Goal: Navigation & Orientation: Find specific page/section

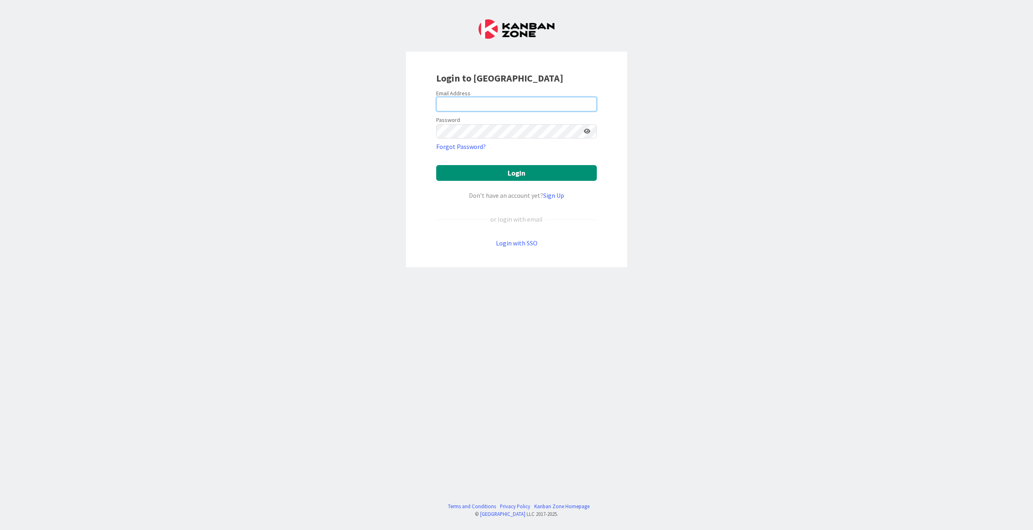
type input "[PERSON_NAME][EMAIL_ADDRESS][DOMAIN_NAME]"
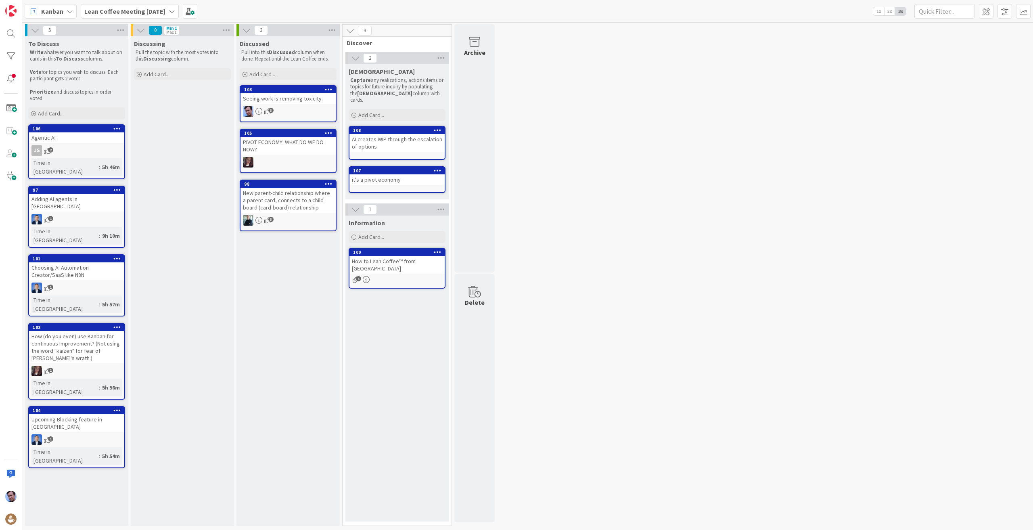
click at [68, 9] on icon at bounding box center [70, 11] width 6 height 6
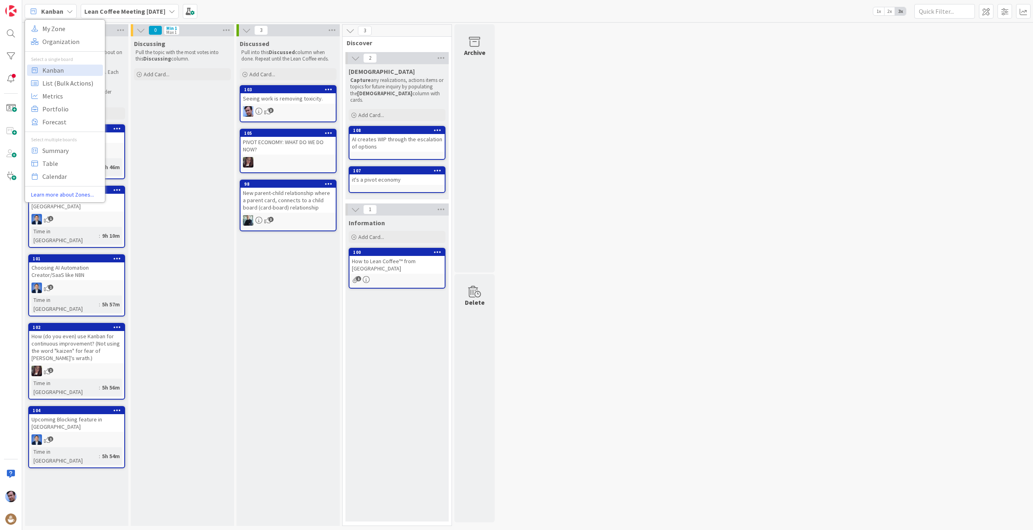
click at [109, 7] on b "Lean Coffee Meeting [DATE]" at bounding box center [124, 11] width 81 height 8
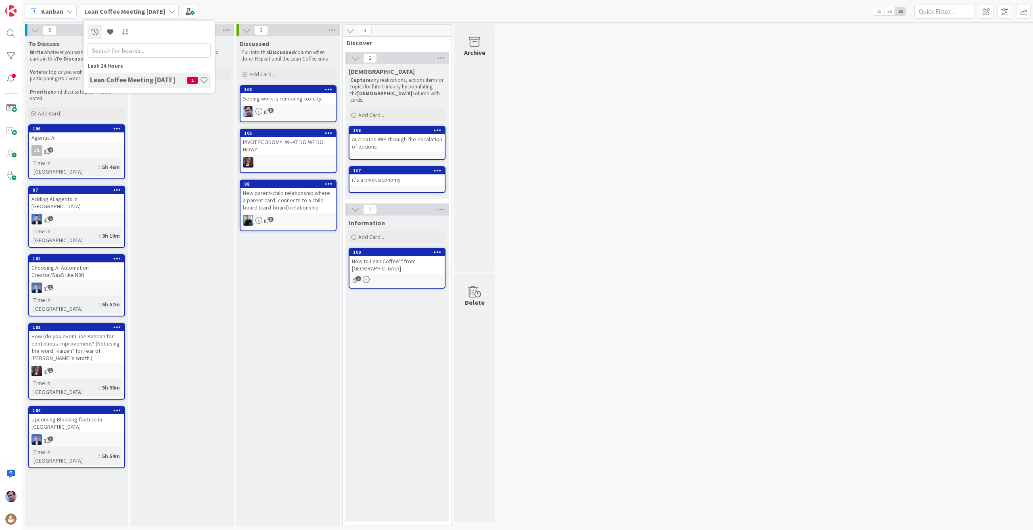
click at [65, 12] on div "Kanban" at bounding box center [51, 11] width 52 height 15
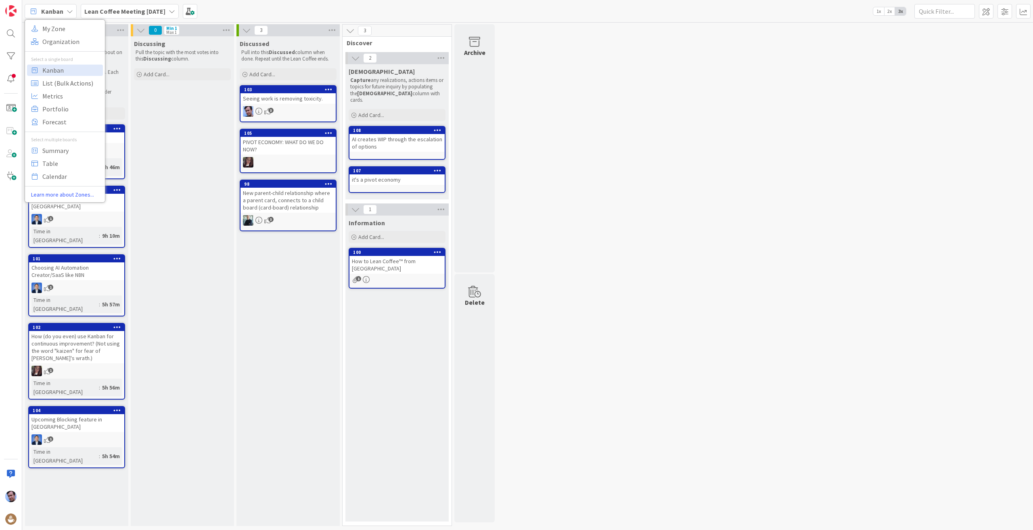
click at [136, 9] on b "Lean Coffee Meeting [DATE]" at bounding box center [124, 11] width 81 height 8
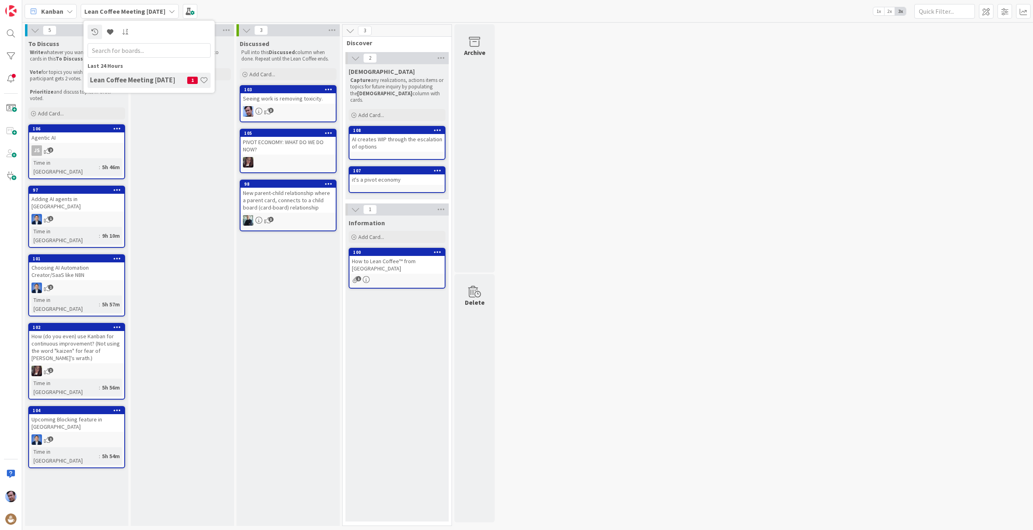
click at [753, 104] on div "5 To Discuss Write whatever you want to talk about on cards in this To Discuss …" at bounding box center [527, 276] width 1007 height 505
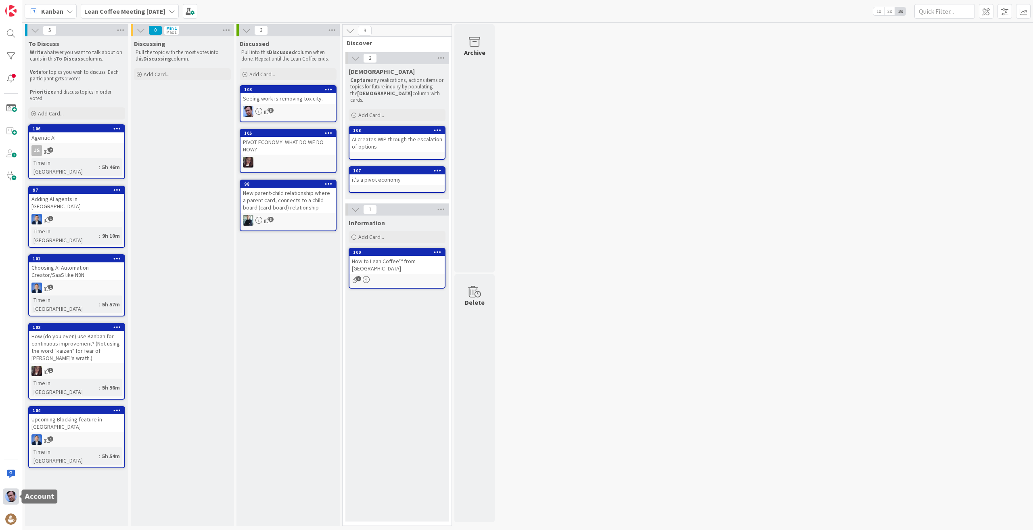
click at [11, 499] on img at bounding box center [10, 495] width 11 height 11
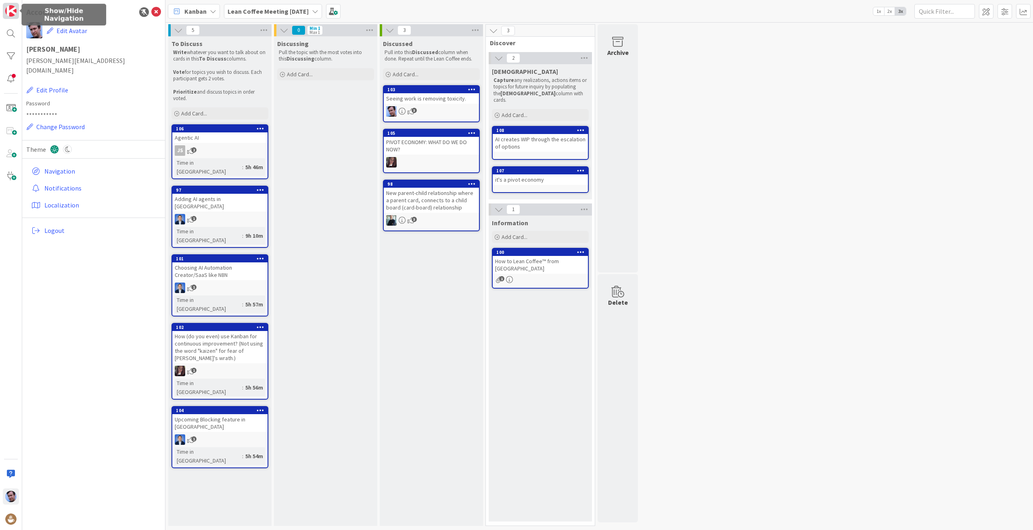
click at [13, 10] on img at bounding box center [10, 10] width 11 height 11
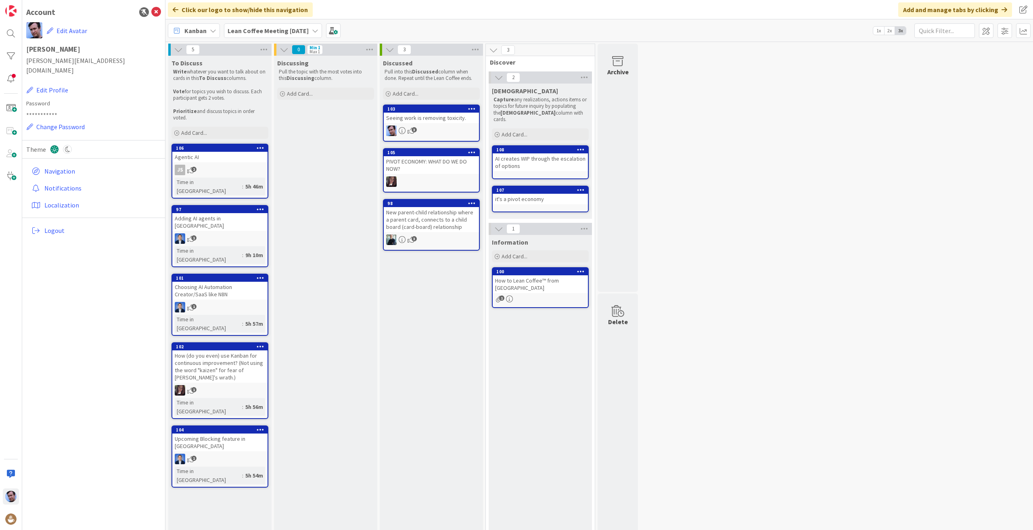
click at [42, 16] on div "Account" at bounding box center [40, 12] width 29 height 12
click at [15, 8] on img at bounding box center [10, 10] width 11 height 11
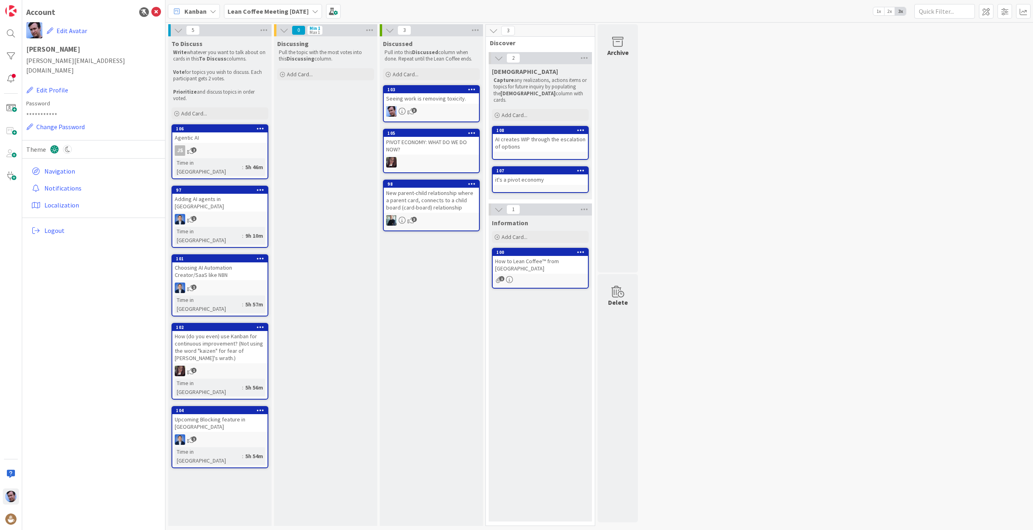
click at [267, 13] on b "Lean Coffee Meeting [DATE]" at bounding box center [267, 11] width 81 height 8
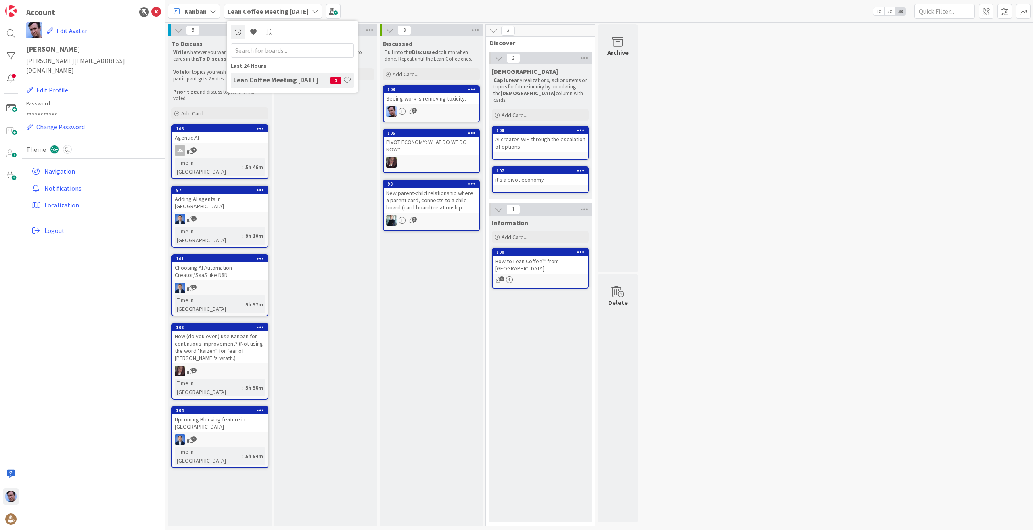
click at [267, 13] on b "Lean Coffee Meeting [DATE]" at bounding box center [267, 11] width 81 height 8
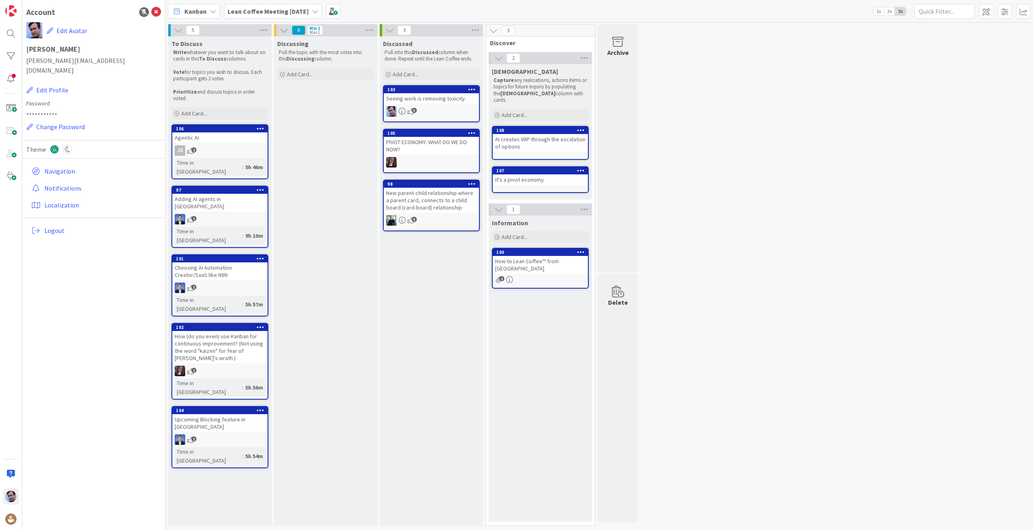
click at [190, 11] on span "Kanban" at bounding box center [195, 11] width 22 height 10
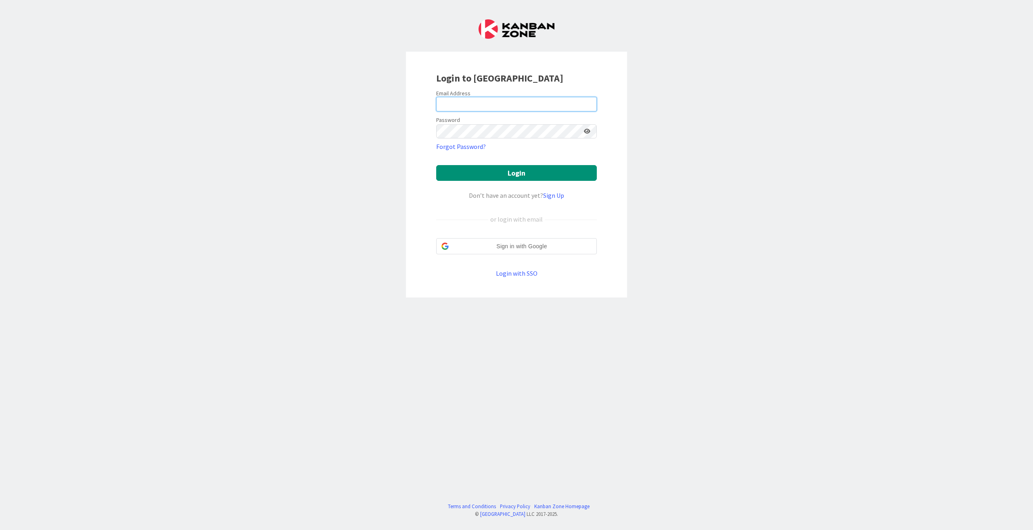
type input "[PERSON_NAME][EMAIL_ADDRESS][DOMAIN_NAME]"
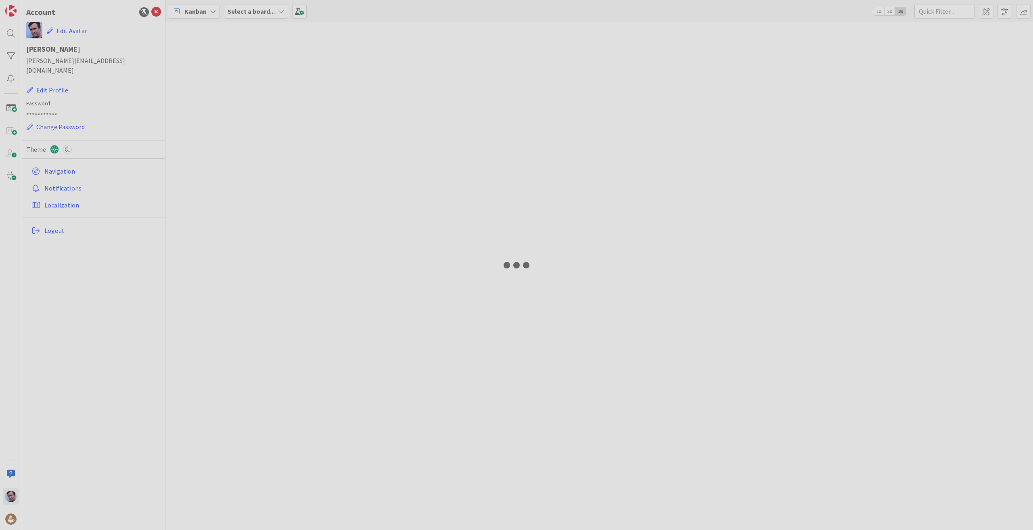
click at [506, 246] on div at bounding box center [516, 265] width 1033 height 530
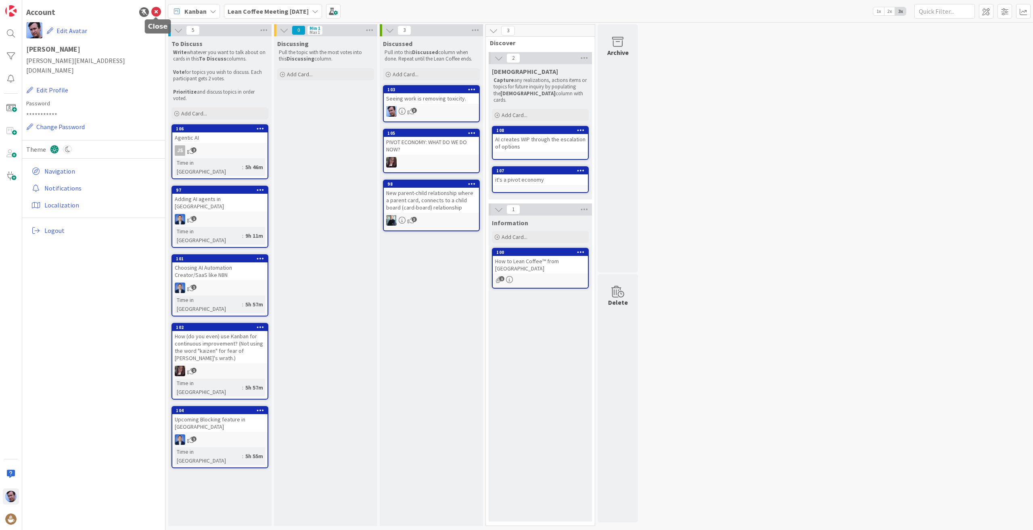
click at [153, 13] on icon at bounding box center [156, 12] width 10 height 10
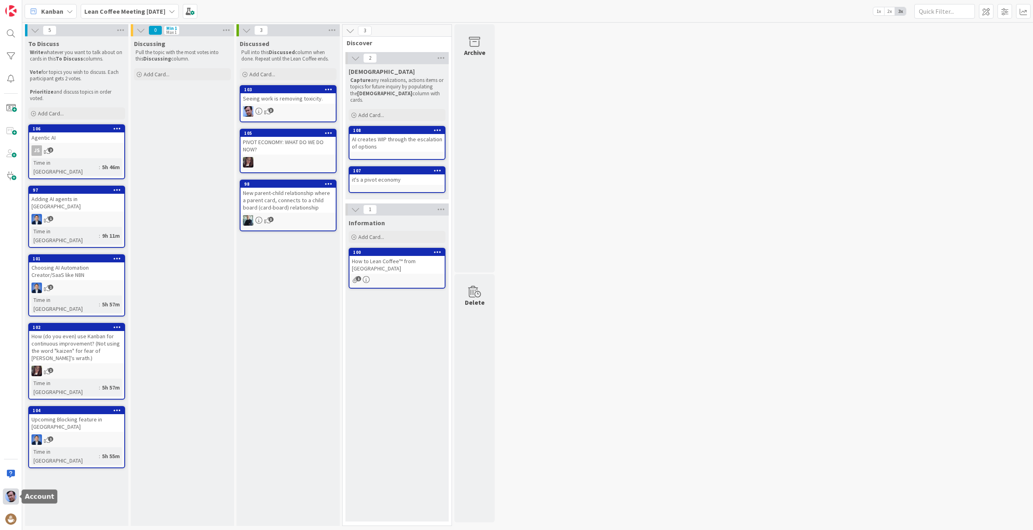
click at [6, 494] on img at bounding box center [10, 495] width 11 height 11
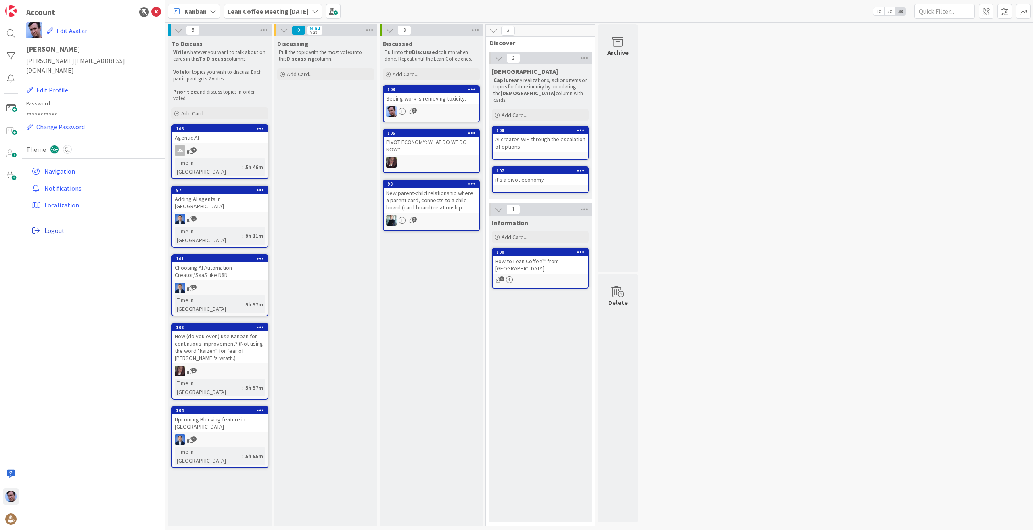
click at [55, 225] on span "Logout" at bounding box center [100, 230] width 113 height 10
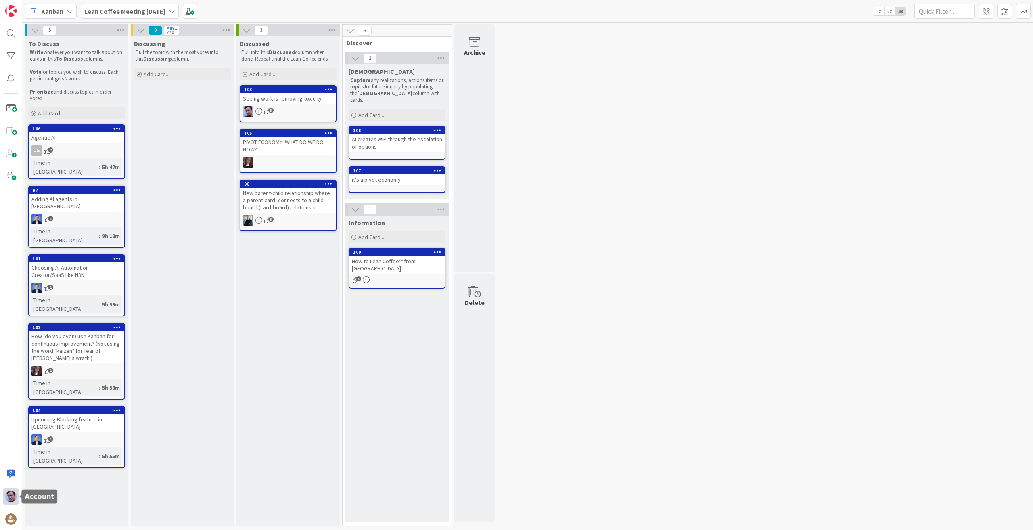
click at [13, 495] on img at bounding box center [10, 495] width 11 height 11
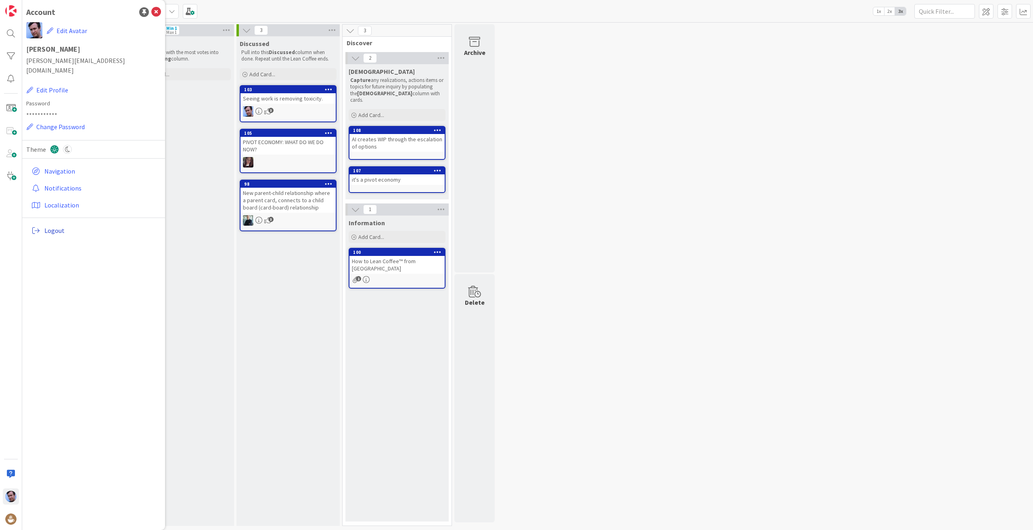
click at [56, 223] on link "Logout" at bounding box center [94, 230] width 133 height 15
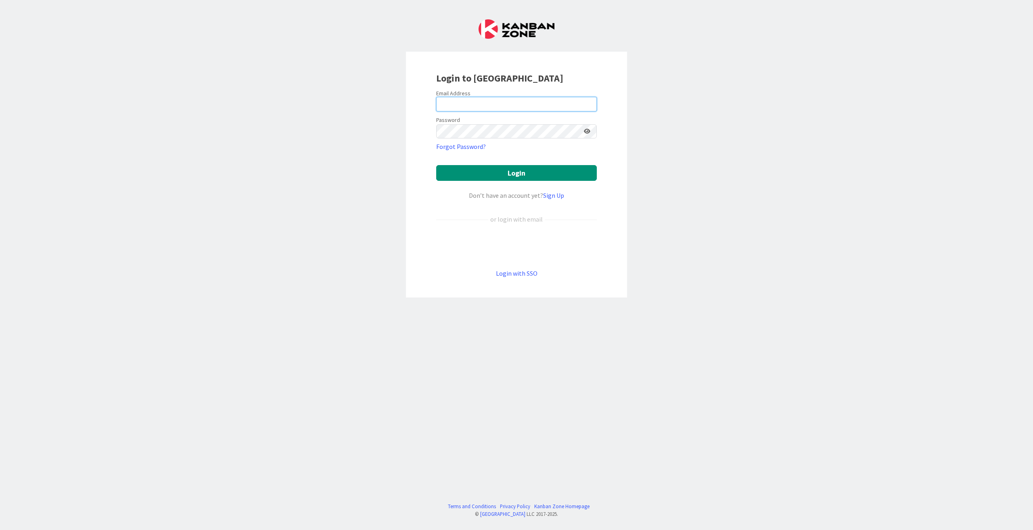
click at [467, 101] on input "email" at bounding box center [516, 104] width 161 height 15
type input "[PERSON_NAME][EMAIL_ADDRESS][DOMAIN_NAME]"
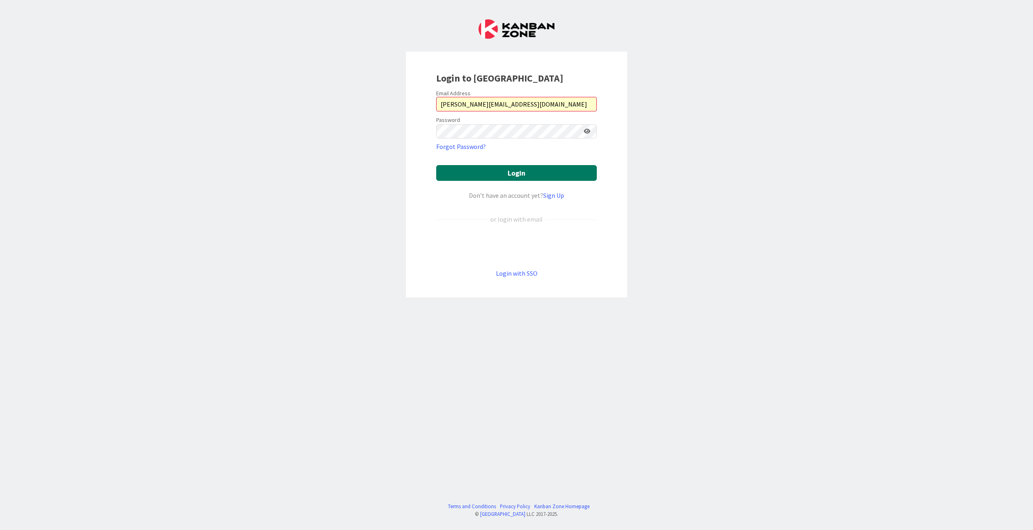
click at [526, 170] on button "Login" at bounding box center [516, 173] width 161 height 16
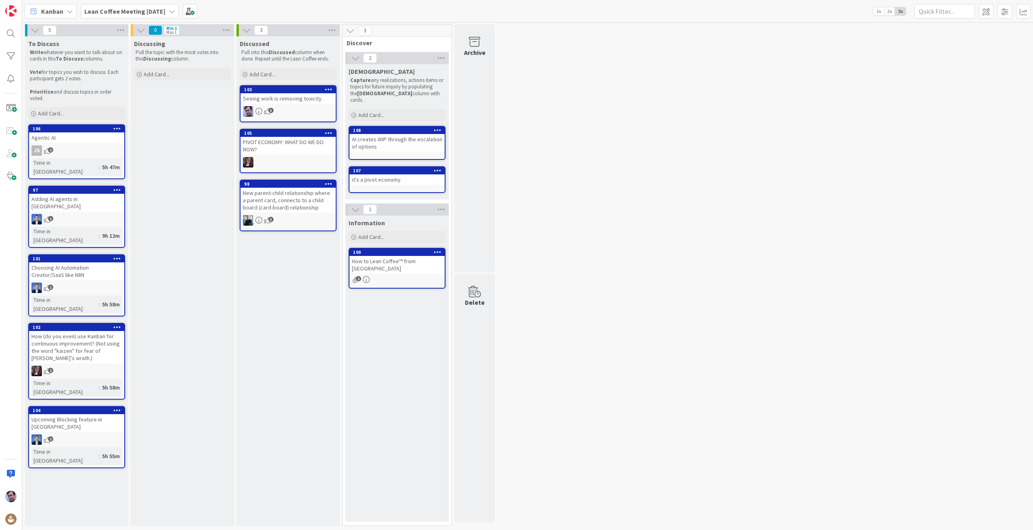
click at [63, 8] on div "Kanban" at bounding box center [51, 11] width 52 height 15
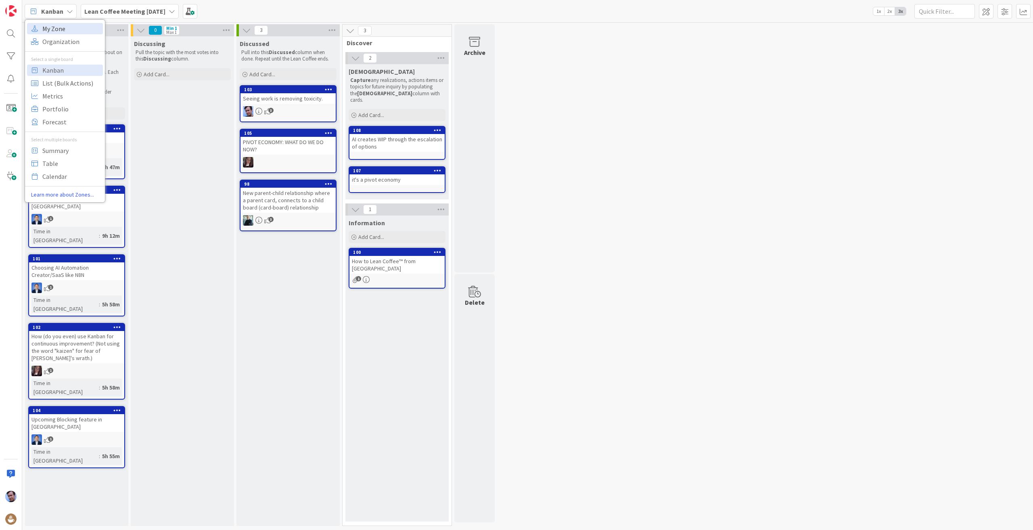
click at [60, 29] on span "My Zone" at bounding box center [71, 29] width 58 height 12
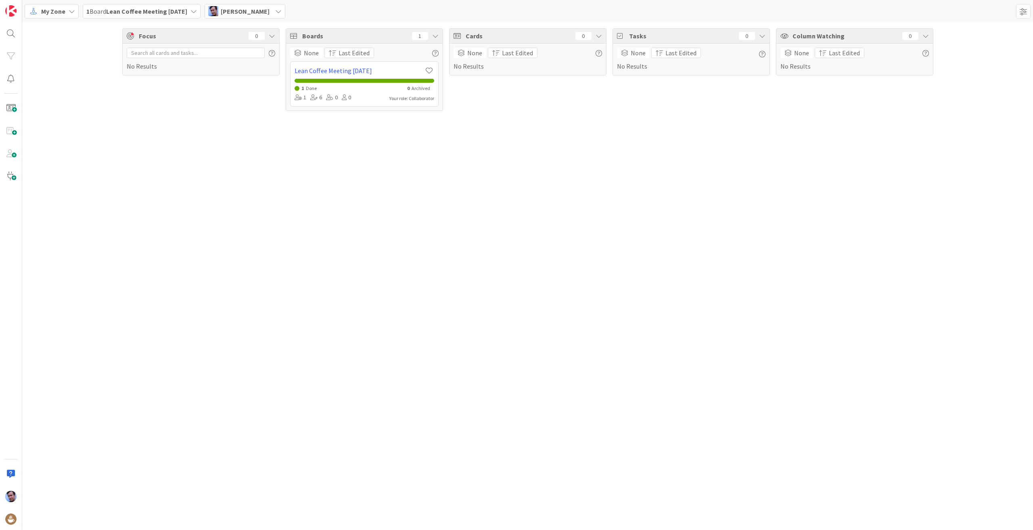
click at [56, 10] on span "My Zone" at bounding box center [53, 11] width 24 height 10
click at [56, 38] on span "Organization" at bounding box center [71, 41] width 58 height 12
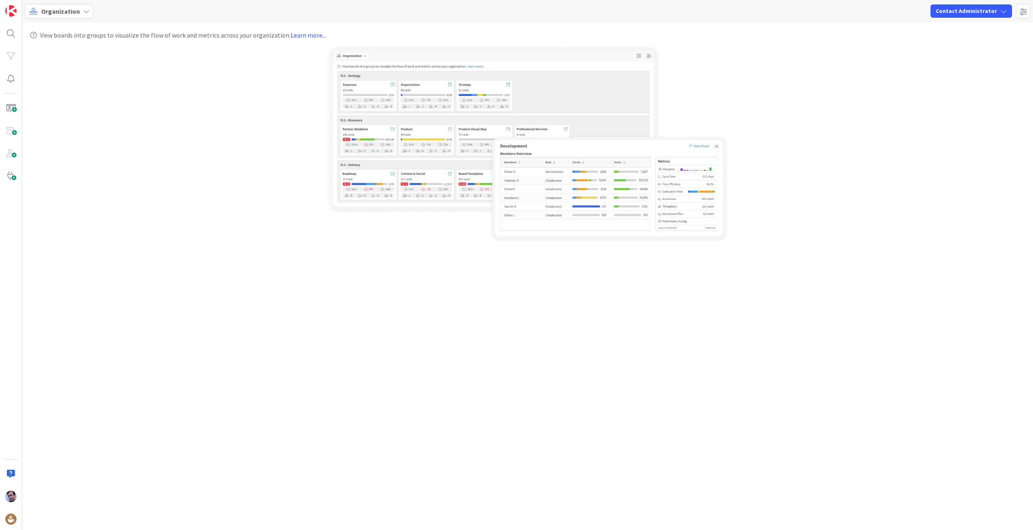
click at [77, 8] on span "Organization" at bounding box center [60, 11] width 39 height 10
click at [69, 29] on span "My Zone" at bounding box center [71, 29] width 58 height 12
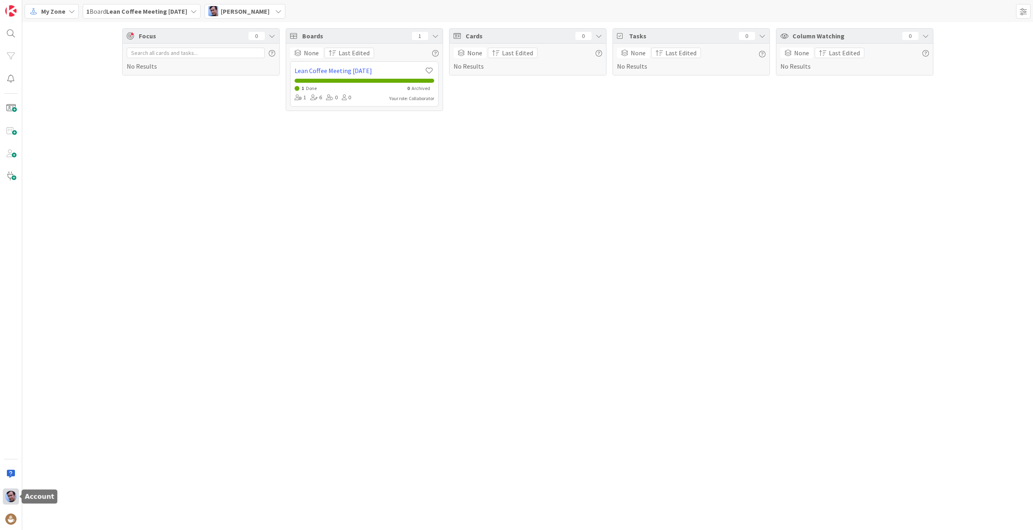
click at [6, 499] on img at bounding box center [10, 495] width 11 height 11
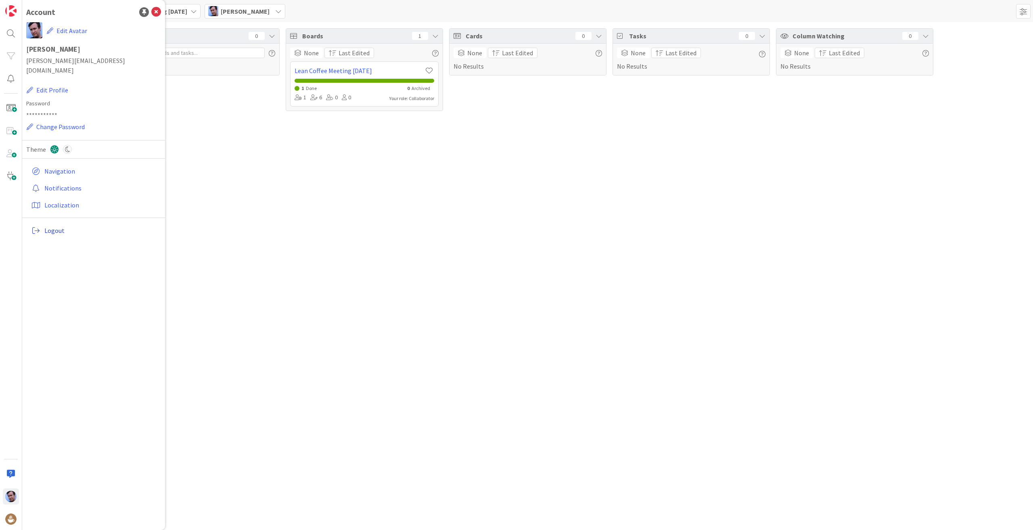
click at [54, 225] on span "Logout" at bounding box center [100, 230] width 113 height 10
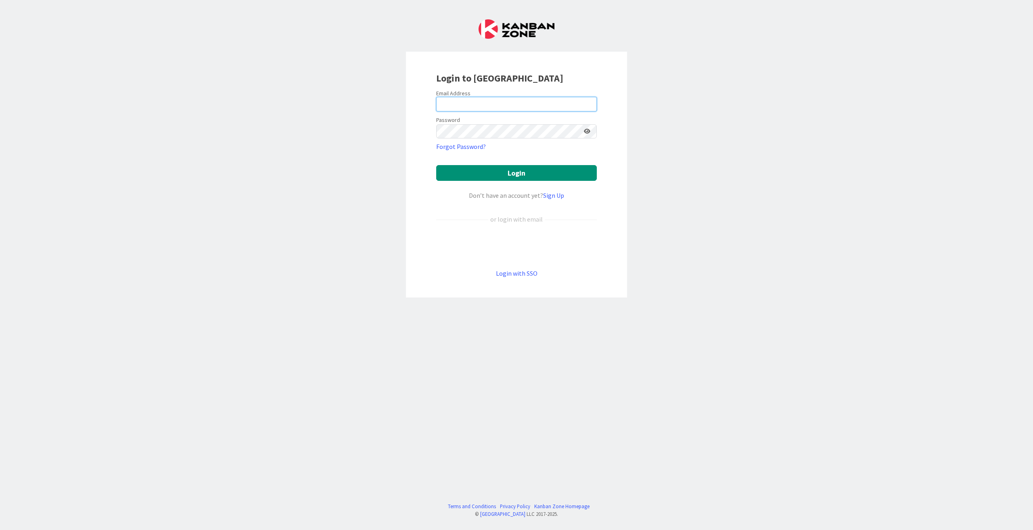
click at [476, 105] on input "email" at bounding box center [516, 104] width 161 height 15
type input "[PERSON_NAME][EMAIL_ADDRESS][DOMAIN_NAME]"
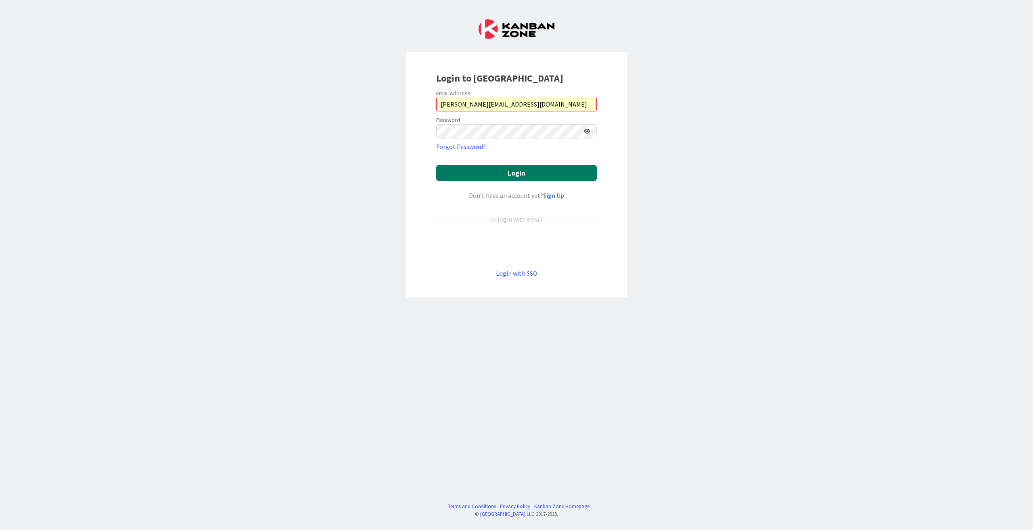
click at [520, 175] on button "Login" at bounding box center [516, 173] width 161 height 16
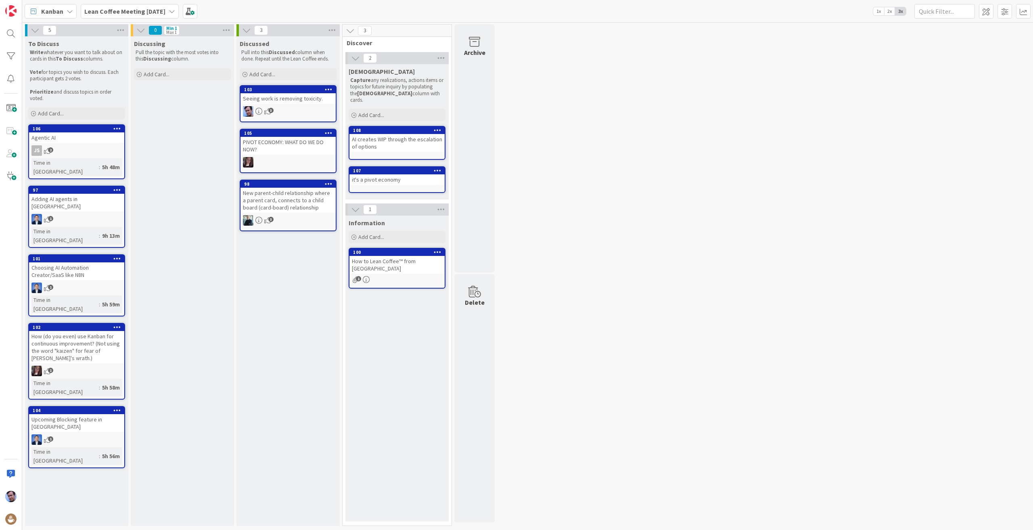
click at [165, 10] on b "Lean Coffee Meeting [DATE]" at bounding box center [124, 11] width 81 height 8
click at [57, 10] on span "Kanban" at bounding box center [52, 11] width 22 height 10
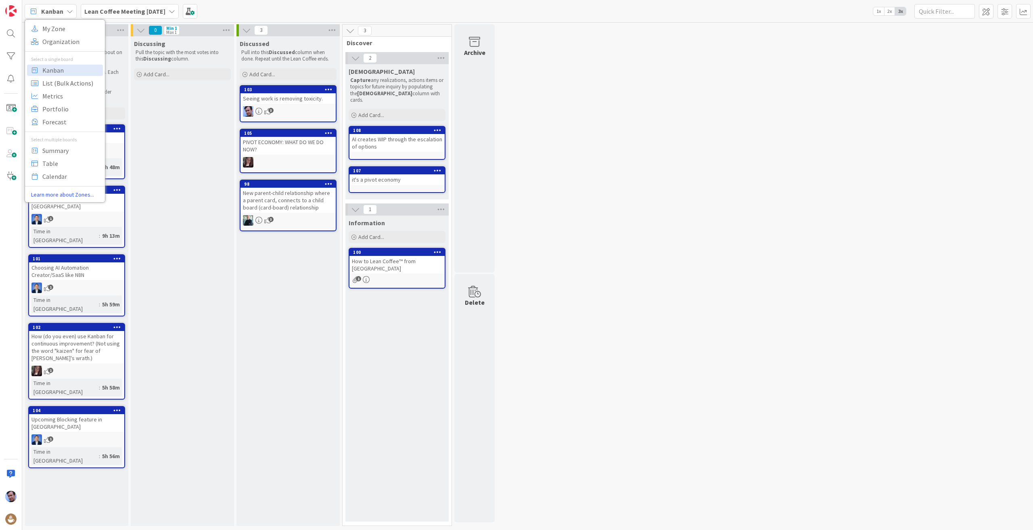
click at [57, 10] on span "Kanban" at bounding box center [52, 11] width 22 height 10
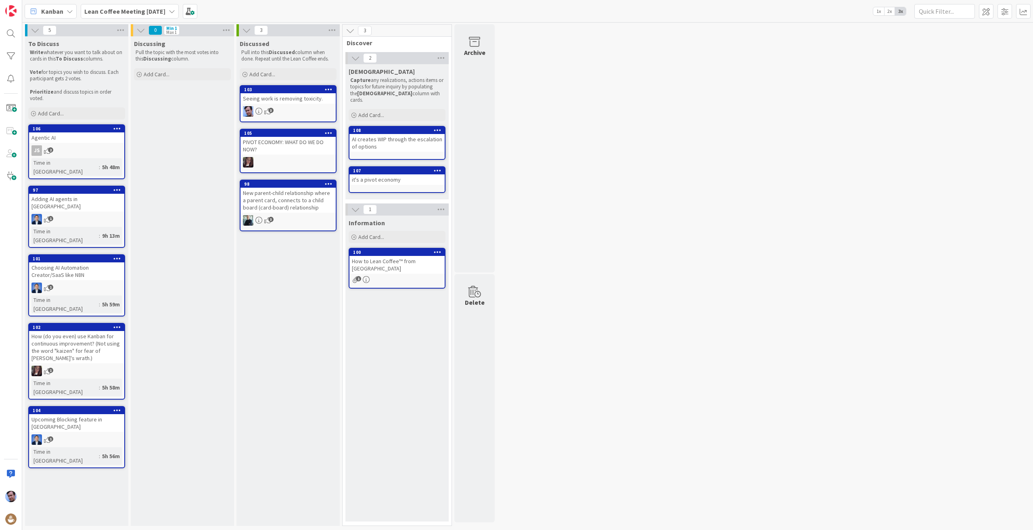
click at [814, 145] on div "5 To Discuss Write whatever you want to talk about on cards in this To Discuss …" at bounding box center [527, 276] width 1007 height 505
click at [8, 518] on img at bounding box center [10, 518] width 11 height 11
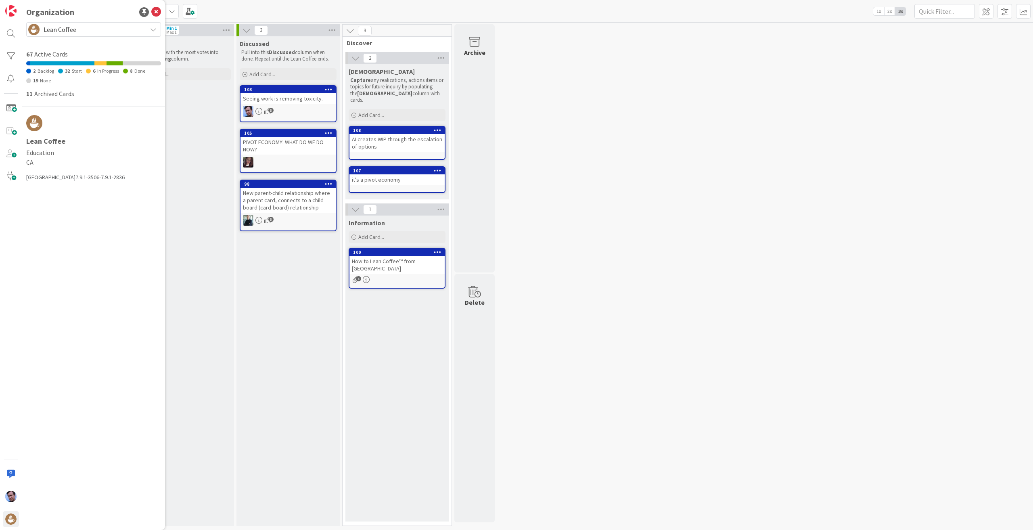
click at [131, 29] on span "Lean Coffee" at bounding box center [93, 29] width 99 height 11
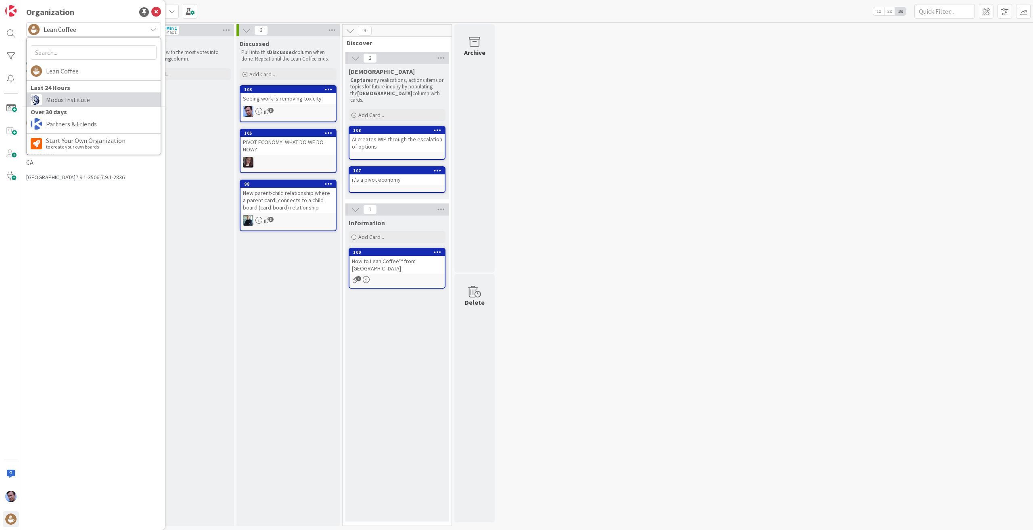
click at [68, 98] on span "Modus Institute" at bounding box center [101, 100] width 111 height 12
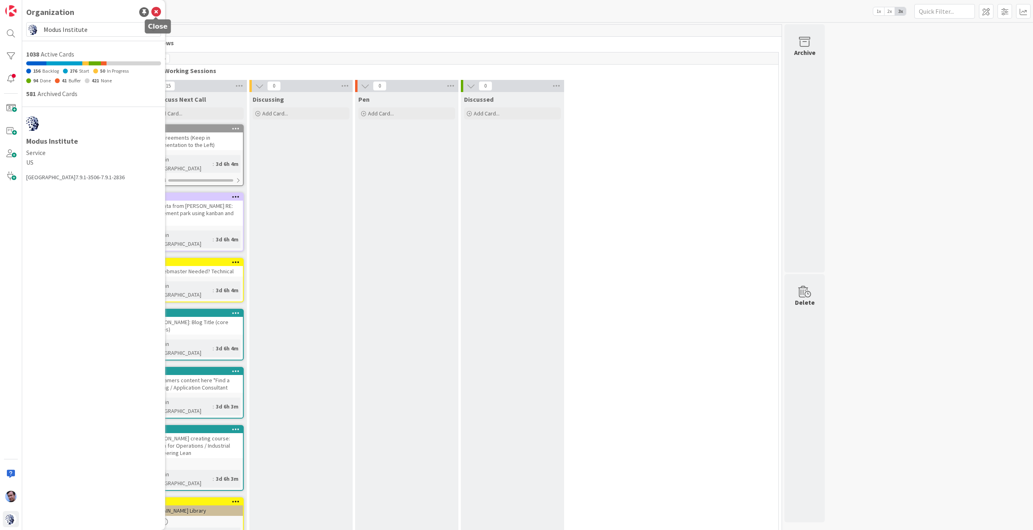
click at [158, 10] on icon at bounding box center [156, 12] width 10 height 10
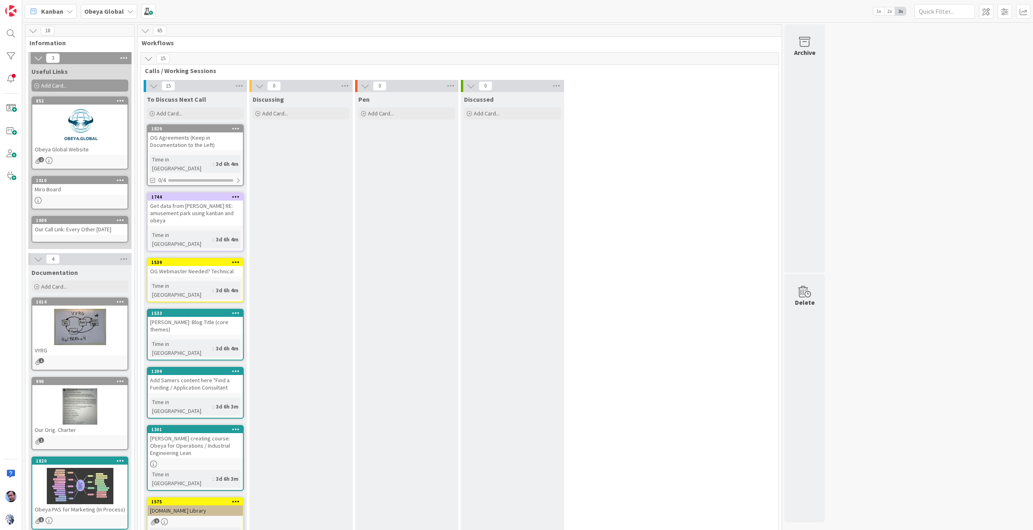
click at [127, 10] on icon at bounding box center [130, 11] width 6 height 6
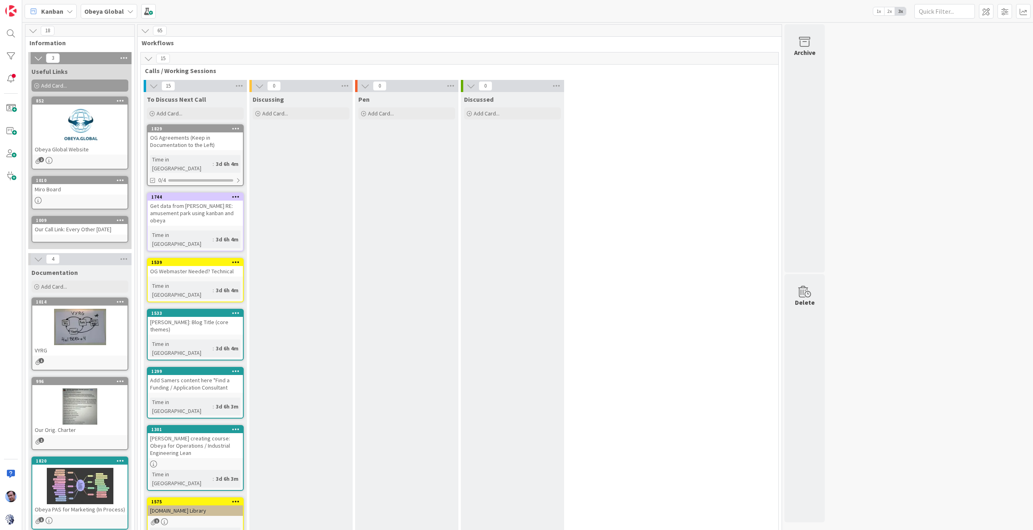
click at [122, 11] on div "Obeya Global" at bounding box center [109, 11] width 56 height 15
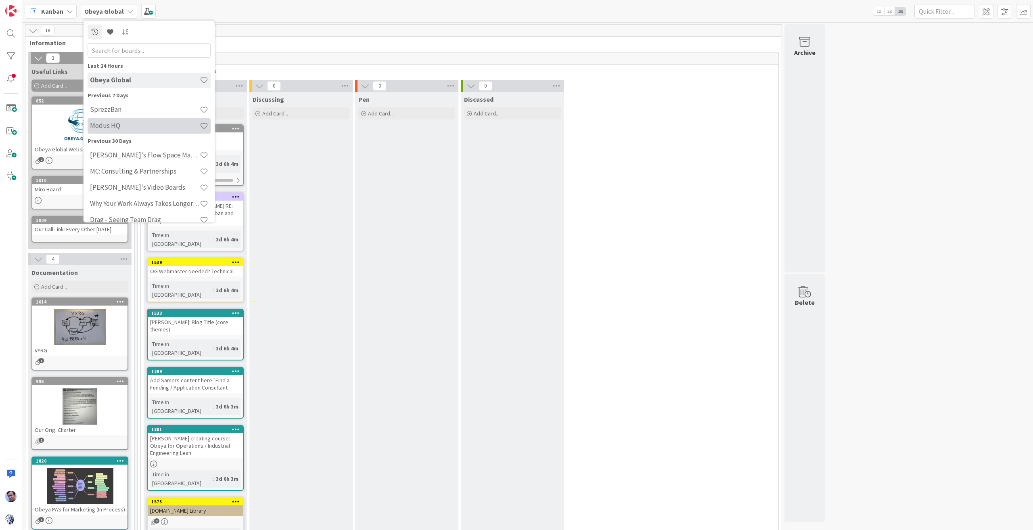
click at [159, 131] on div "Modus HQ" at bounding box center [149, 125] width 123 height 15
